Goal: Information Seeking & Learning: Check status

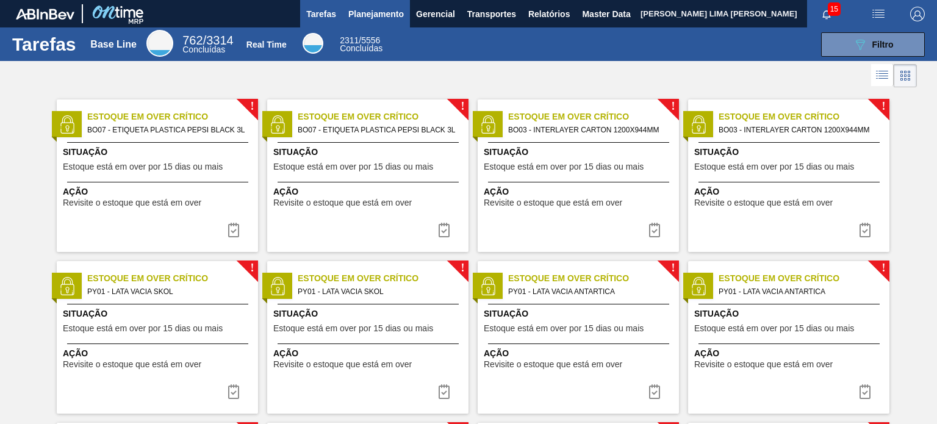
click at [361, 16] on span "Planejamento" at bounding box center [376, 14] width 56 height 15
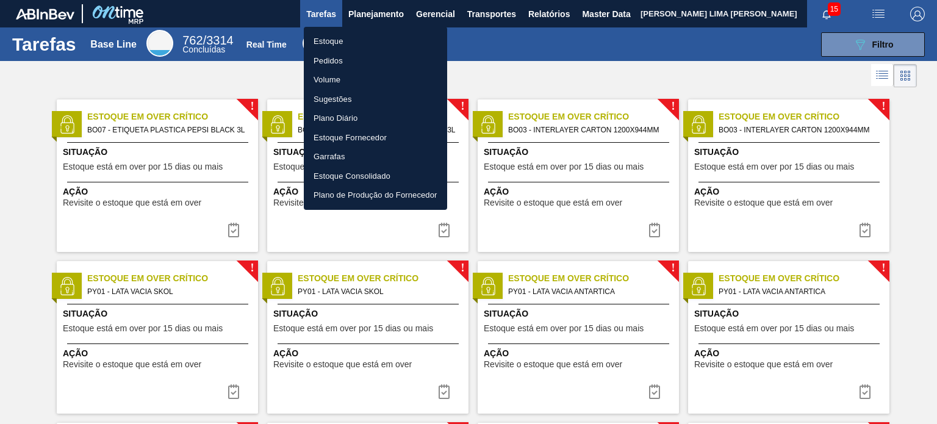
click at [357, 34] on li "Estoque" at bounding box center [375, 42] width 143 height 20
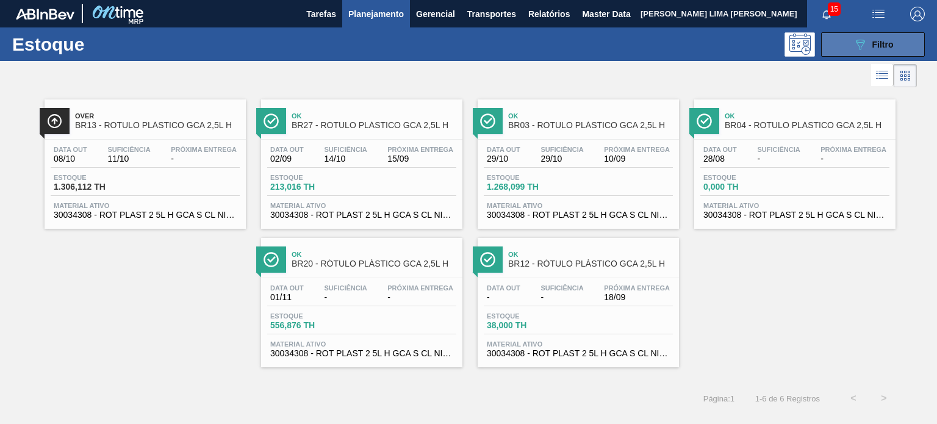
click at [864, 47] on icon "089F7B8B-B2A5-4AFE-B5C0-19BA573D28AC" at bounding box center [860, 44] width 15 height 15
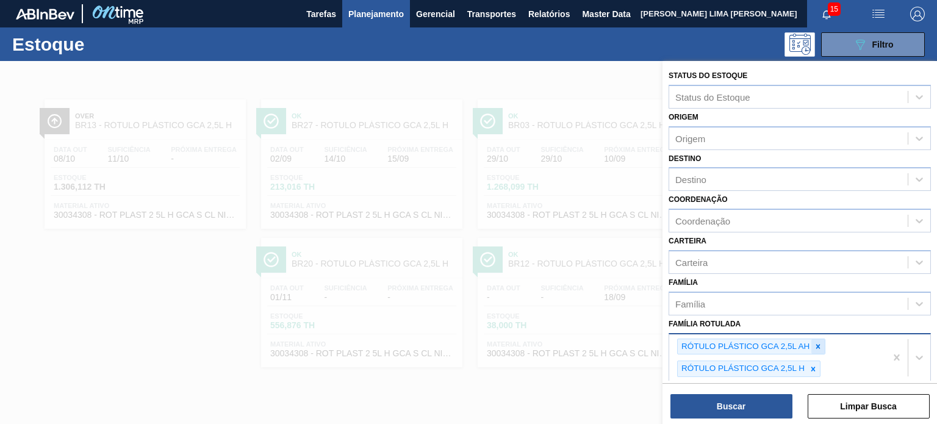
click at [818, 345] on icon at bounding box center [819, 346] width 4 height 4
click at [818, 345] on div at bounding box center [813, 346] width 13 height 15
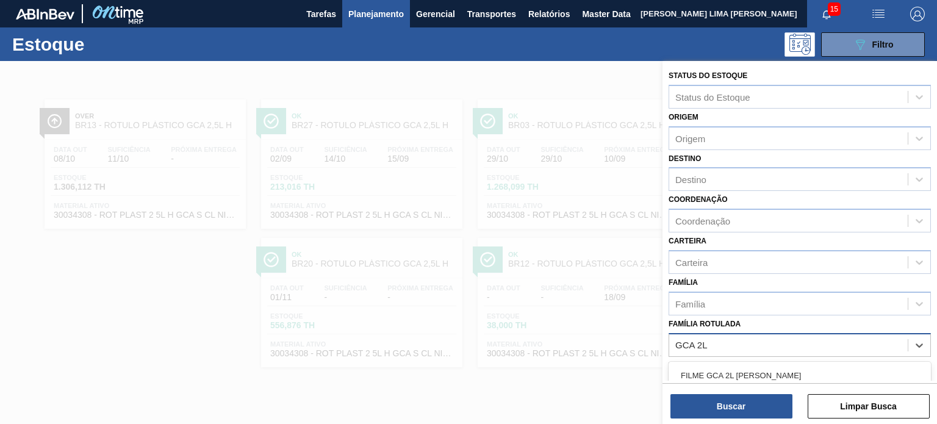
type Rotulada "GCA 2L H"
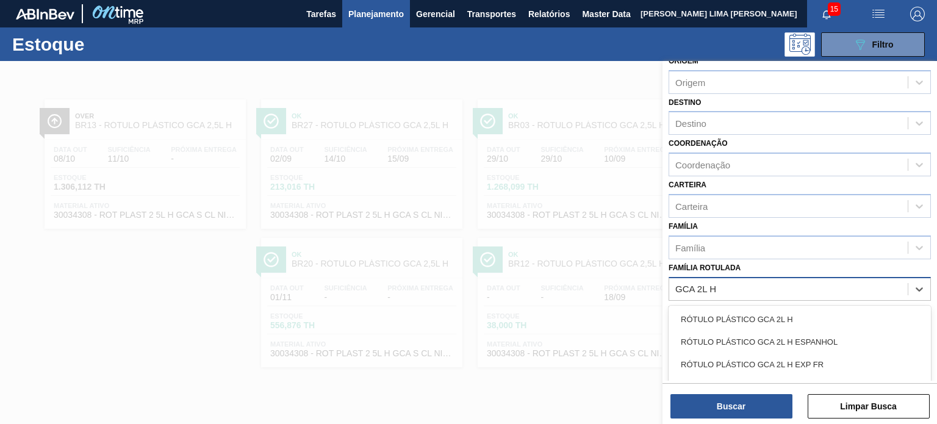
scroll to position [122, 0]
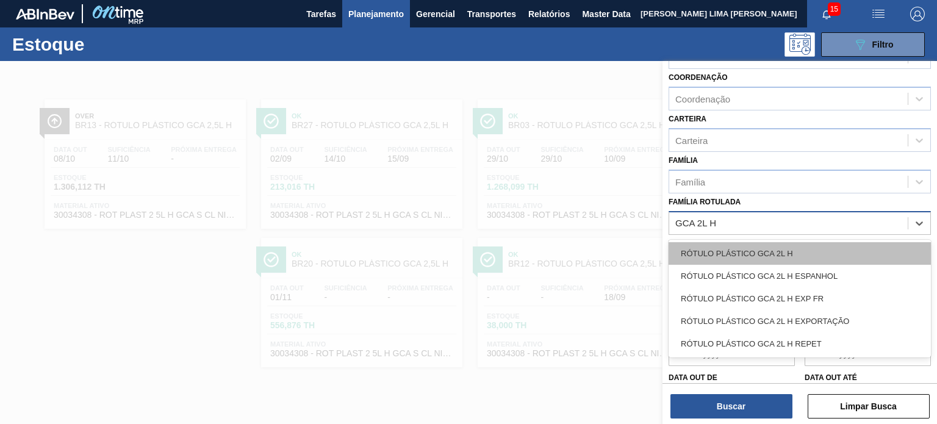
click at [824, 259] on div "RÓTULO PLÁSTICO GCA 2L H" at bounding box center [800, 253] width 262 height 23
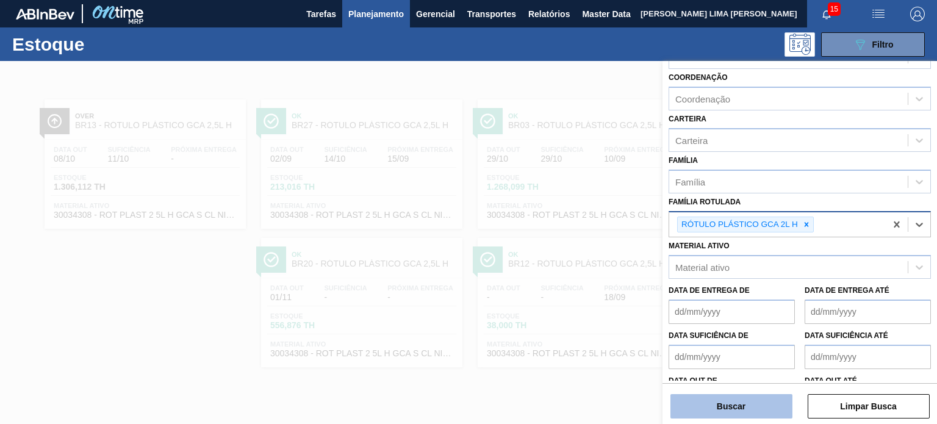
click at [783, 415] on button "Buscar" at bounding box center [732, 406] width 122 height 24
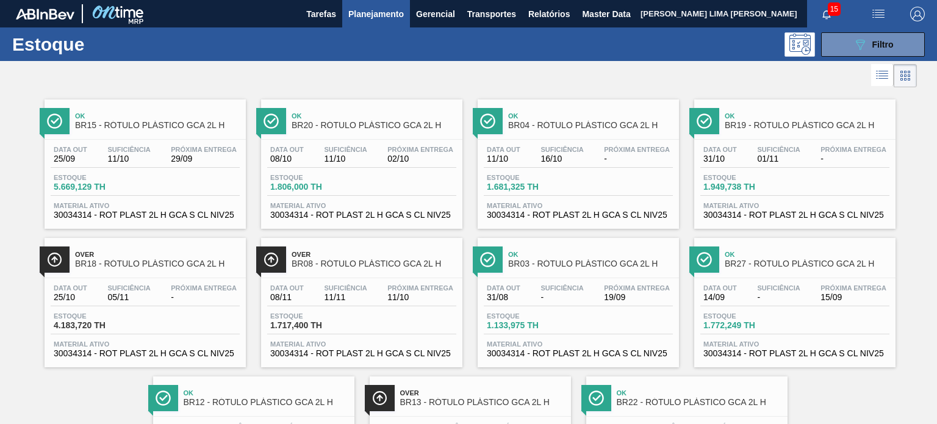
scroll to position [0, 0]
click at [845, 41] on button "089F7B8B-B2A5-4AFE-B5C0-19BA573D28AC Filtro" at bounding box center [873, 44] width 104 height 24
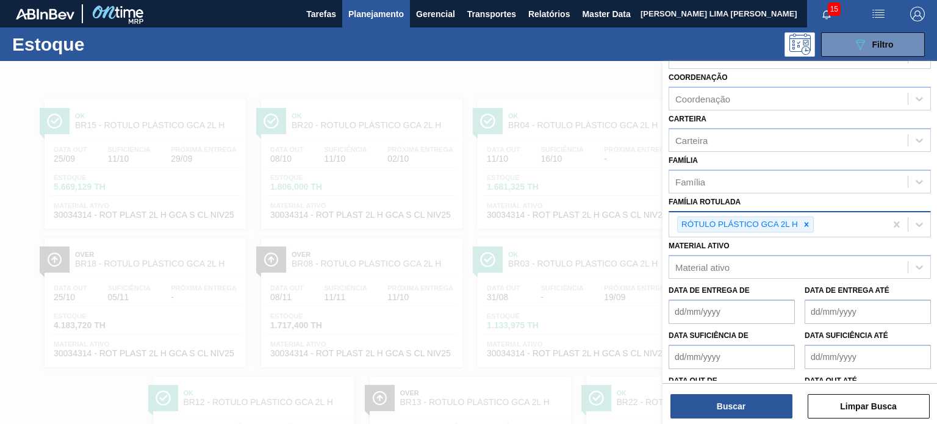
click at [829, 222] on div "RÓTULO PLÁSTICO GCA 2L H" at bounding box center [777, 224] width 217 height 25
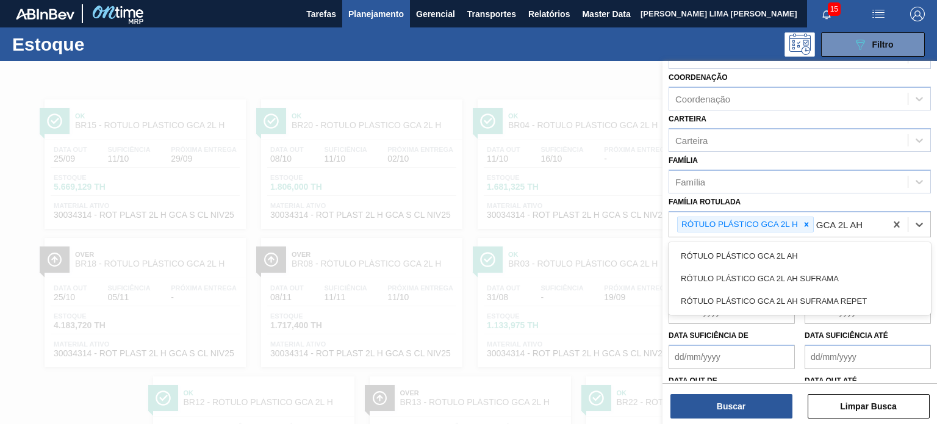
type Rotulada "GCA 2L AH"
click at [825, 237] on div "Material ativo Material ativo" at bounding box center [800, 257] width 262 height 41
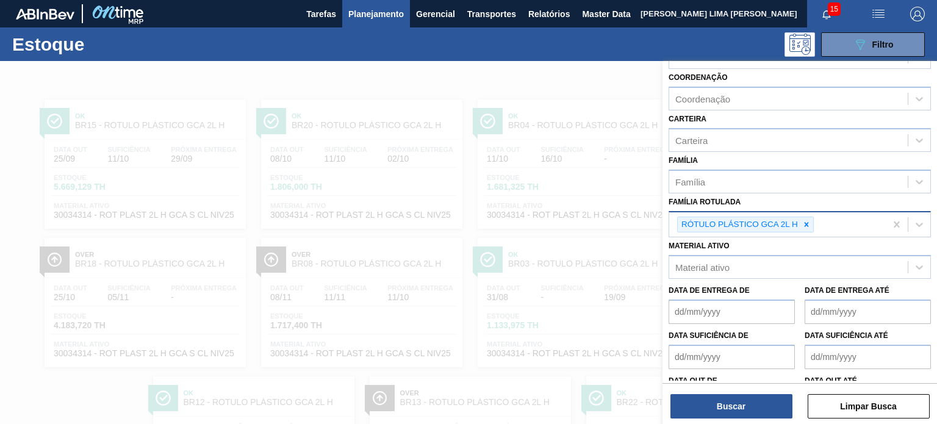
click at [826, 222] on div "RÓTULO PLÁSTICO GCA 2L H" at bounding box center [777, 224] width 217 height 25
